Goal: Task Accomplishment & Management: Manage account settings

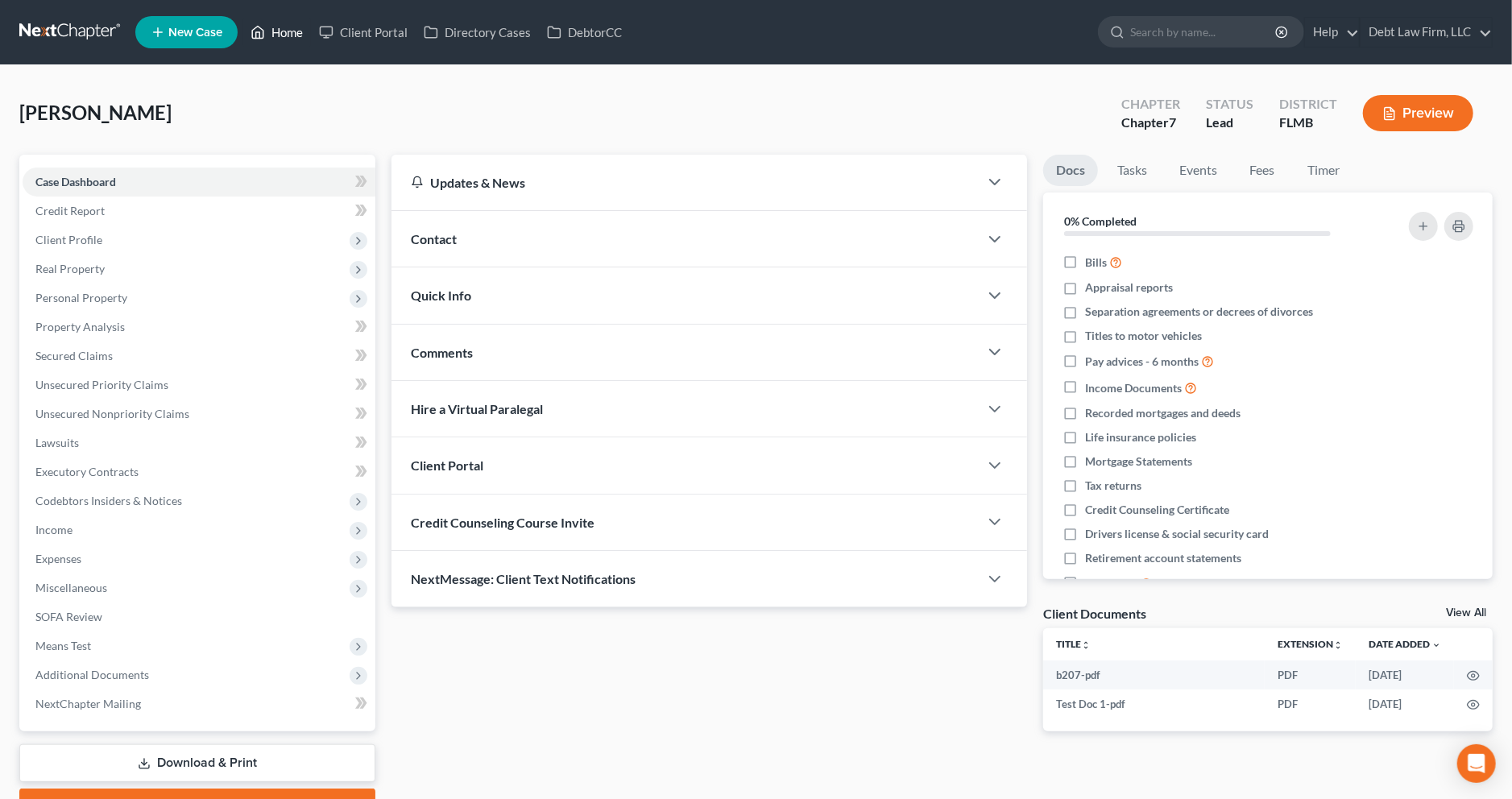
click at [273, 32] on link "Home" at bounding box center [277, 32] width 68 height 29
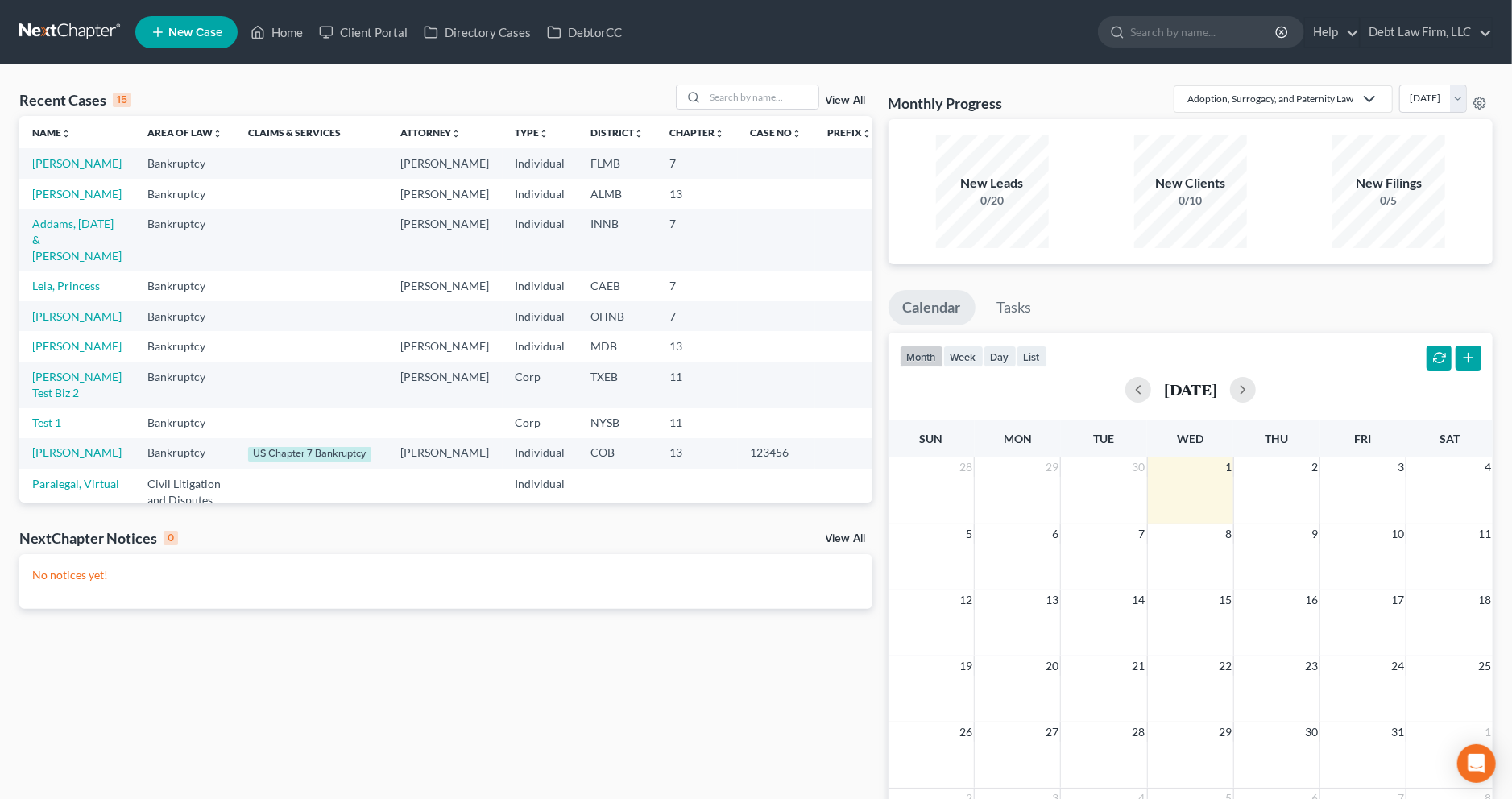
click at [1487, 103] on div "Adoption, Surrogacy, and Paternity Law Adoption, Surrogacy, and Paternity Law B…" at bounding box center [1333, 98] width 319 height 28
click at [1482, 104] on icon at bounding box center [1479, 102] width 13 height 12
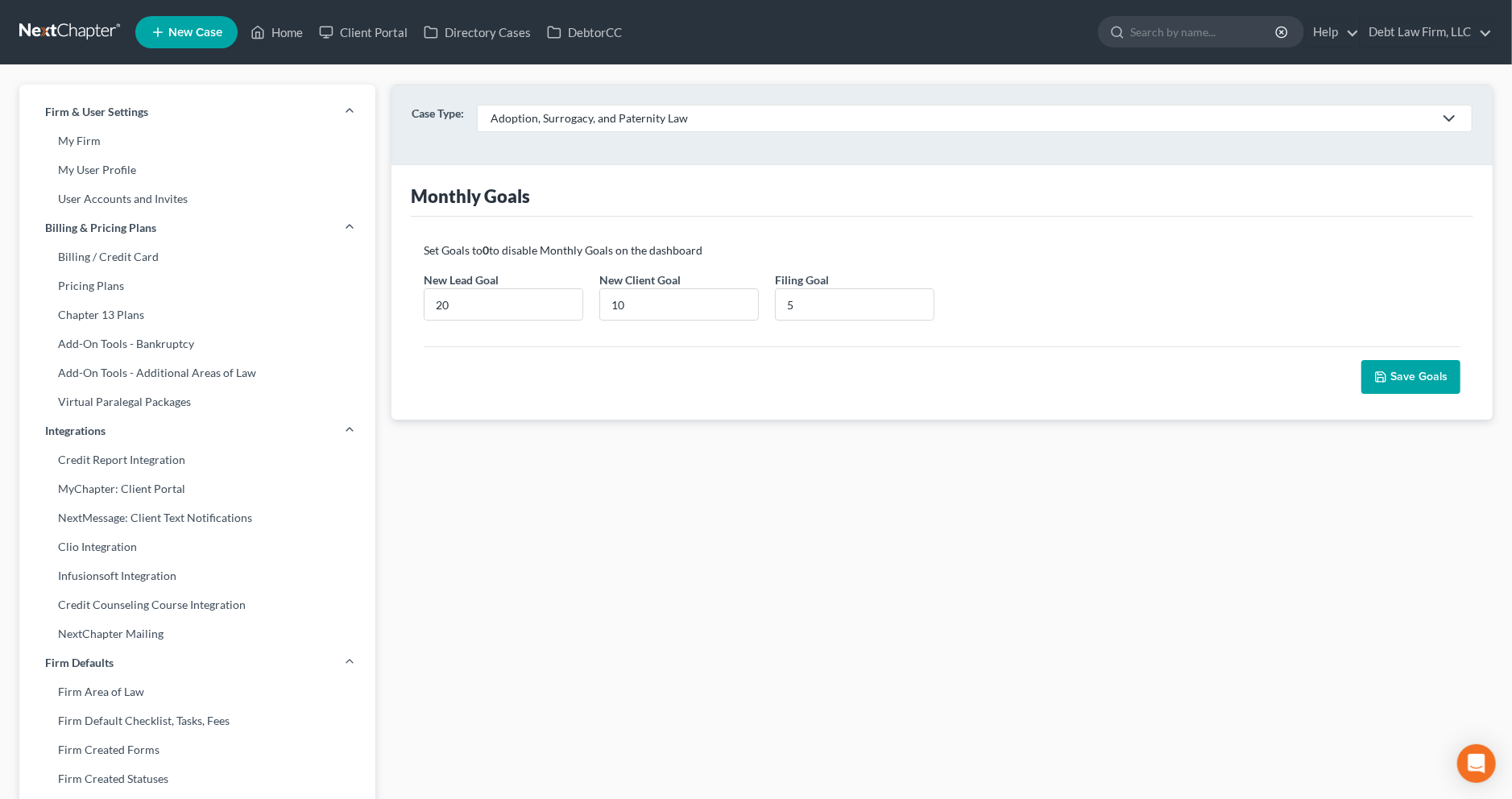
click at [581, 126] on div "Adoption, Surrogacy, and Paternity Law" at bounding box center [962, 117] width 943 height 16
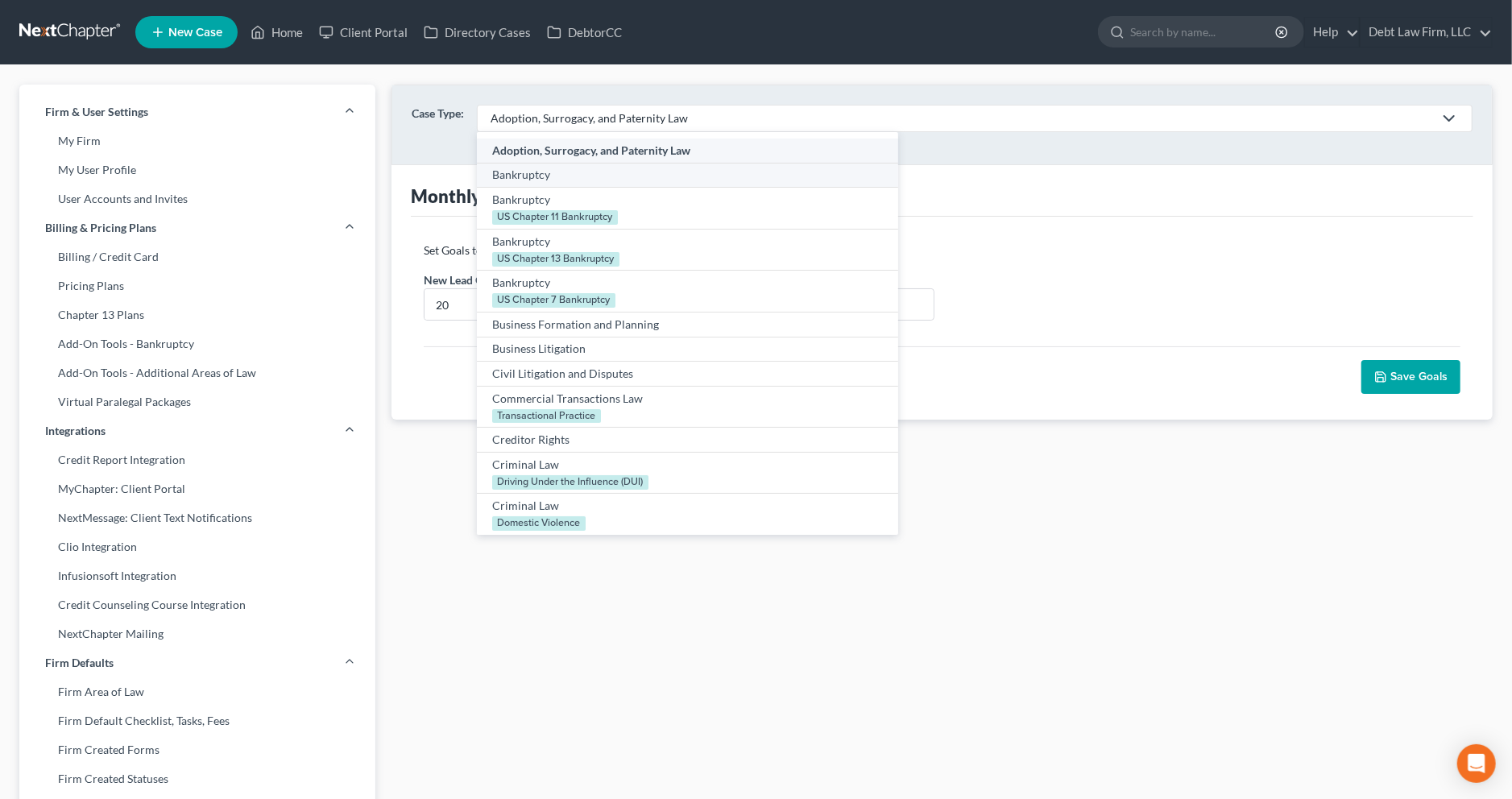
click at [611, 171] on div "Bankruptcy" at bounding box center [688, 174] width 391 height 16
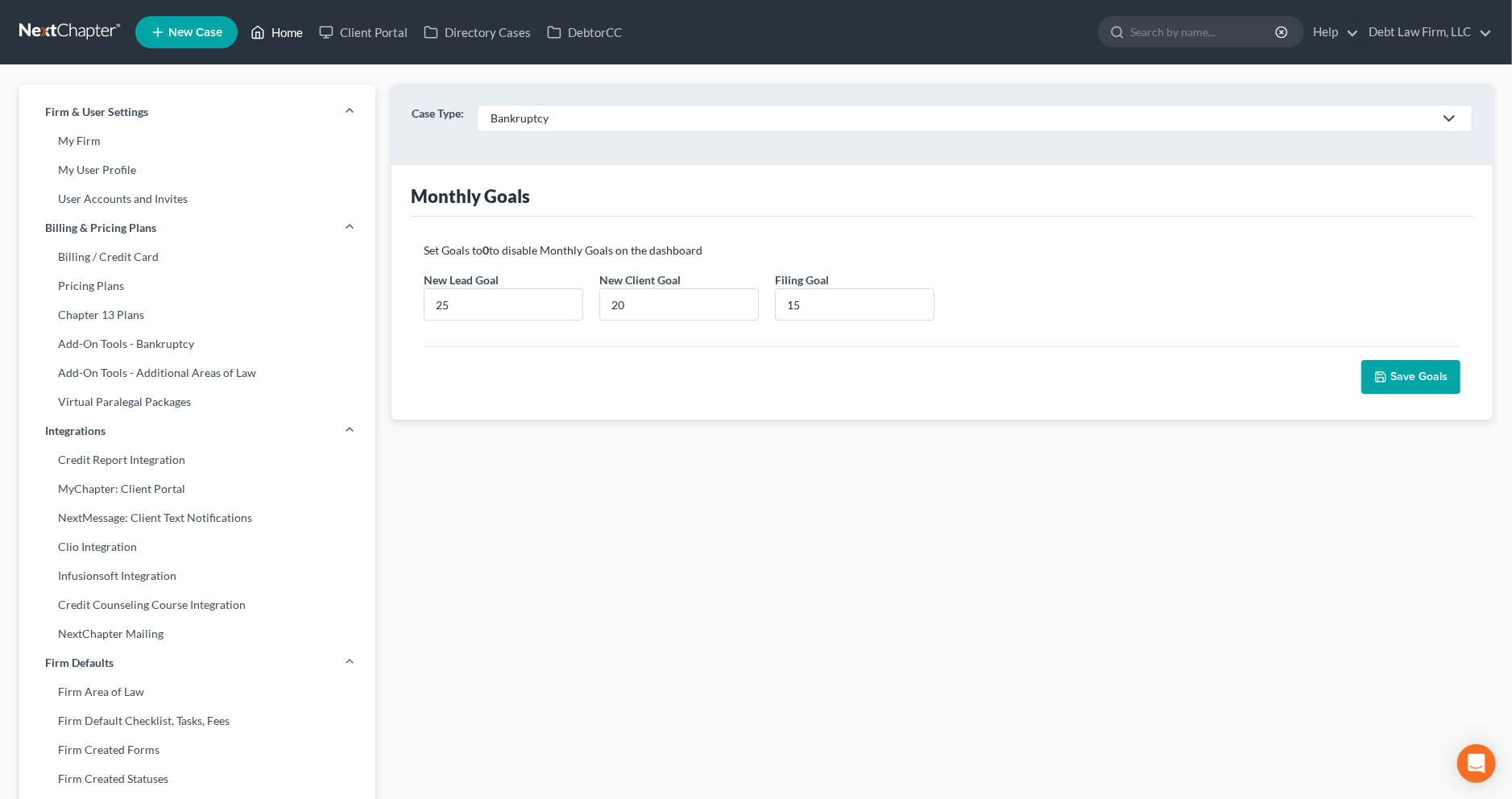
click at [269, 25] on link "Home" at bounding box center [277, 32] width 68 height 29
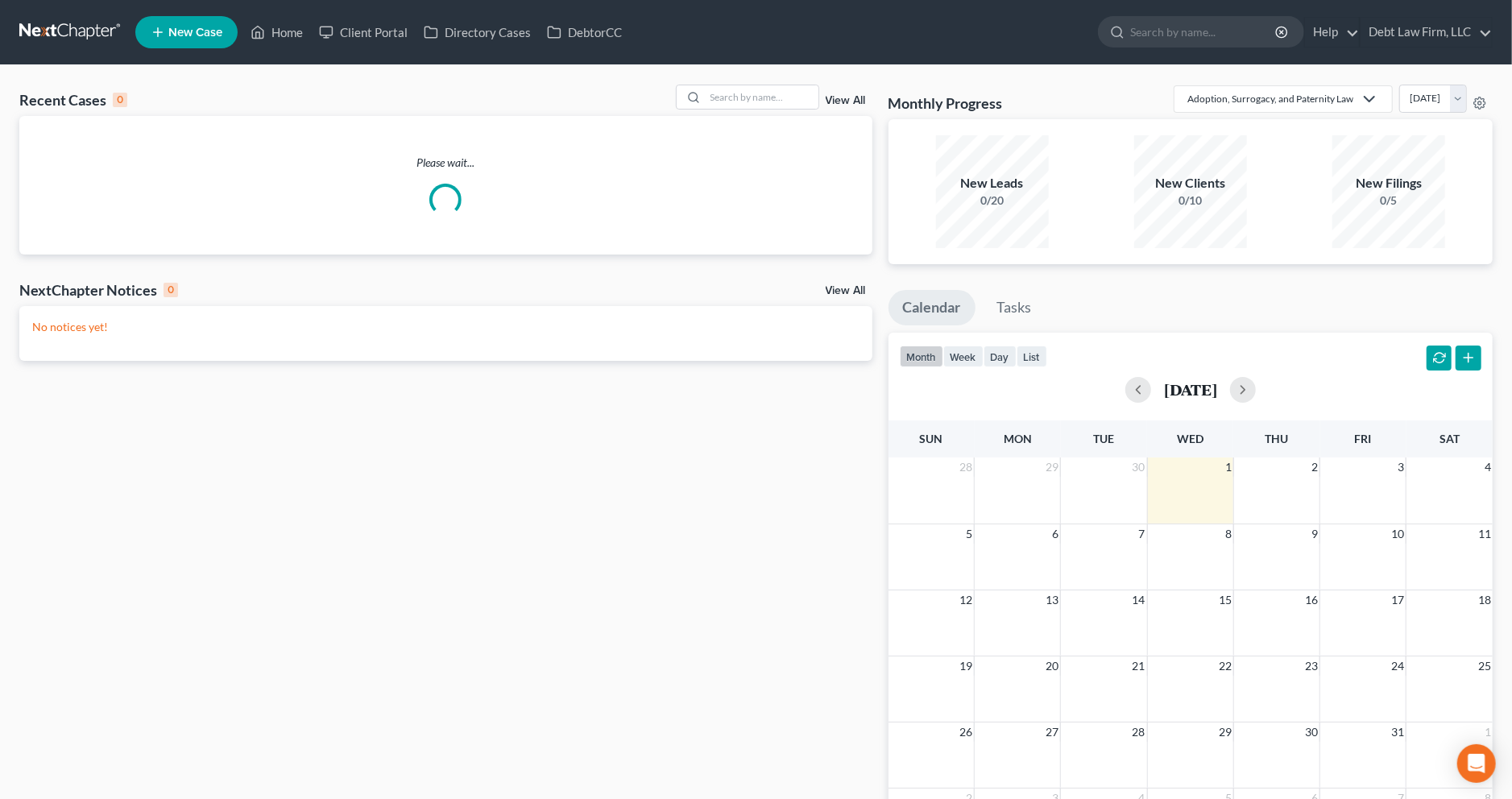
click at [1359, 96] on icon at bounding box center [1369, 98] width 19 height 19
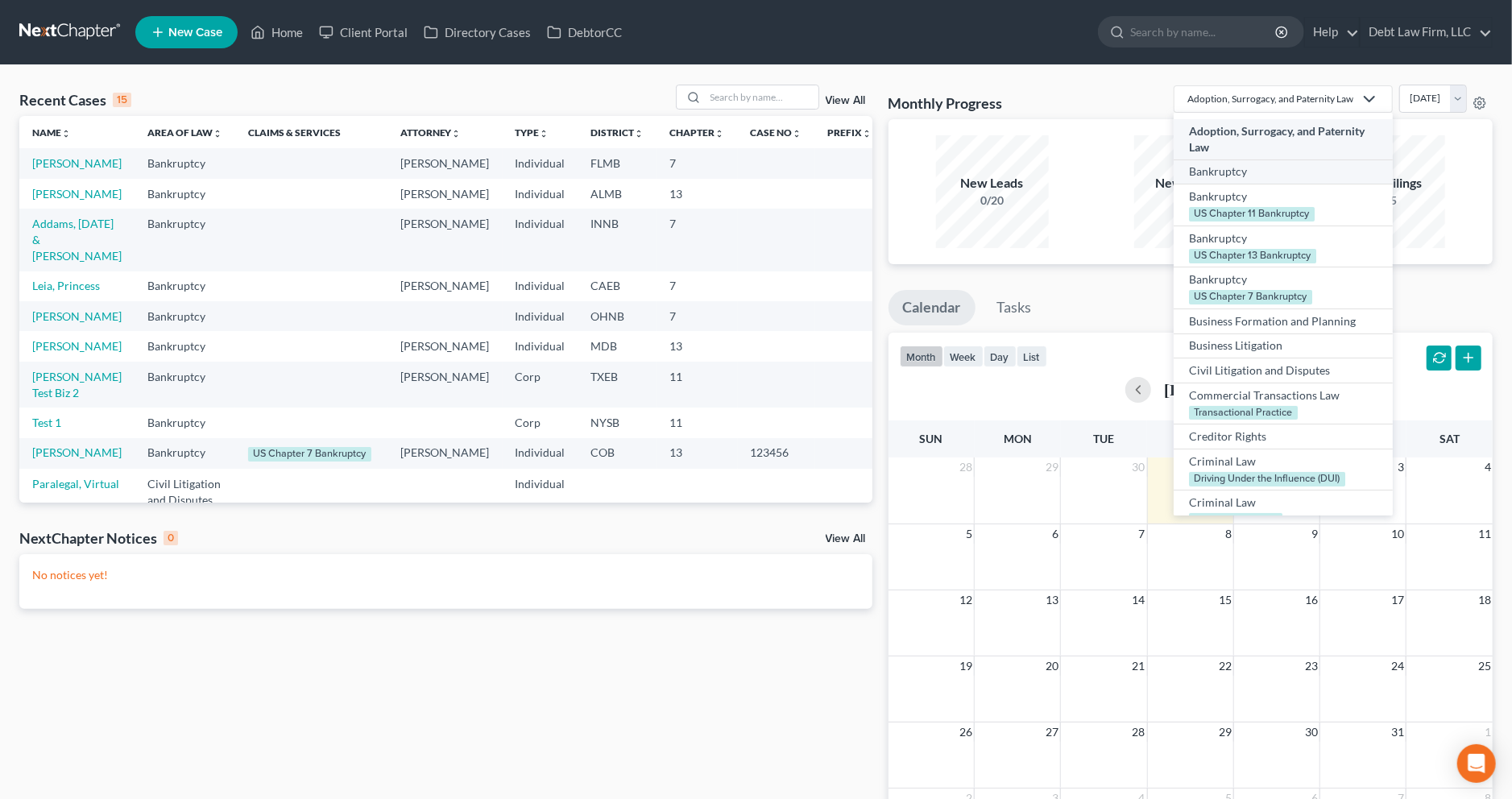
click at [1201, 159] on link "Bankruptcy" at bounding box center [1283, 172] width 219 height 25
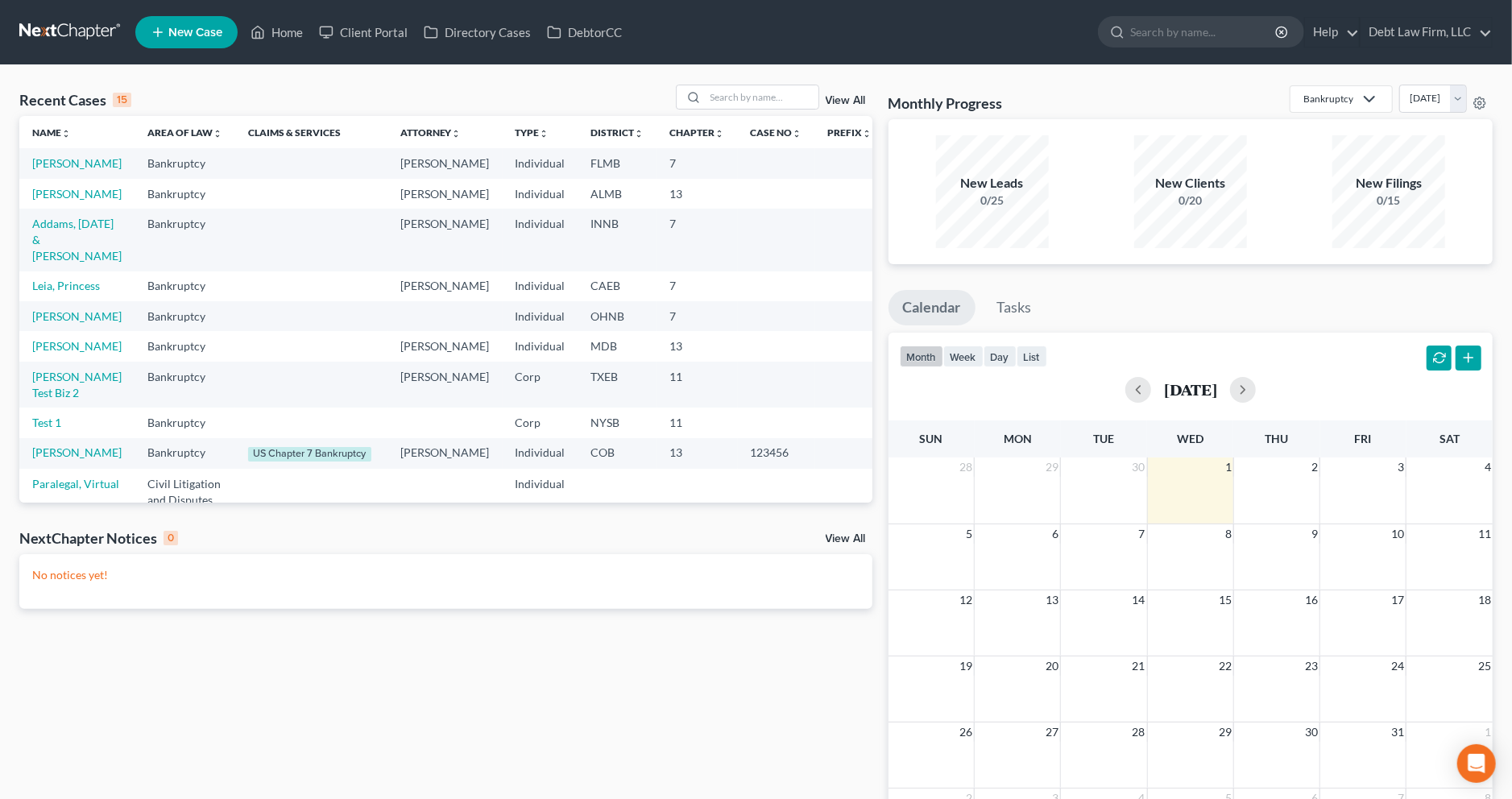
click at [1279, 232] on div "New Clients 0/20" at bounding box center [1190, 191] width 182 height 112
click at [1081, 153] on div "New Leads 0/25" at bounding box center [992, 191] width 182 height 112
